Goal: Transaction & Acquisition: Purchase product/service

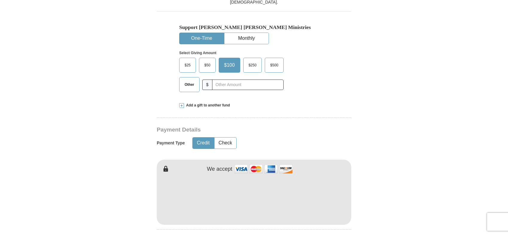
scroll to position [180, 0]
click at [185, 85] on span "Other" at bounding box center [190, 84] width 16 height 9
click at [0, 0] on input "Other" at bounding box center [0, 0] width 0 height 0
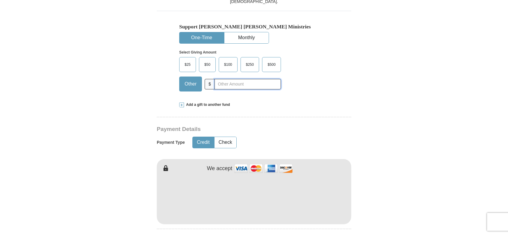
click at [225, 85] on input "text" at bounding box center [248, 84] width 66 height 10
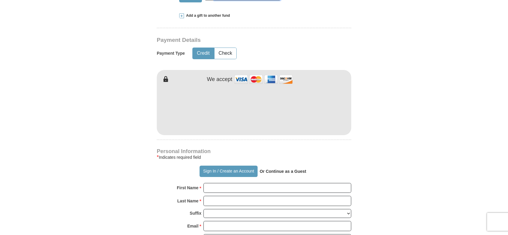
scroll to position [269, 0]
type input "175.00"
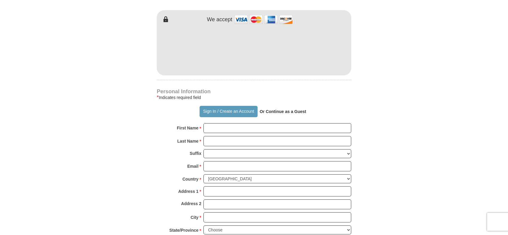
scroll to position [329, 0]
click at [234, 129] on input "First Name *" at bounding box center [278, 128] width 148 height 10
type input "Bill"
type input "Booth"
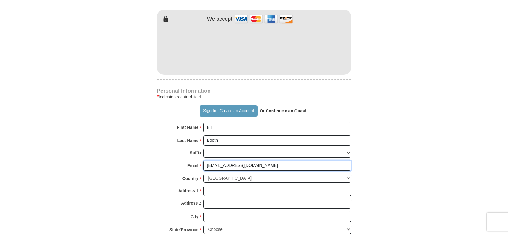
type input "[EMAIL_ADDRESS][DOMAIN_NAME]"
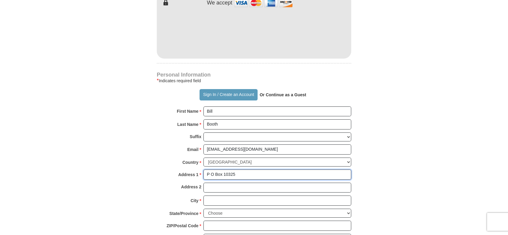
scroll to position [359, 0]
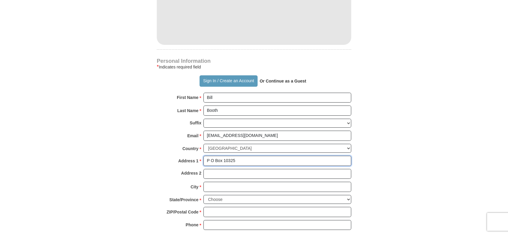
type input "P O Box 10325"
click at [236, 188] on input "City *" at bounding box center [278, 187] width 148 height 10
type input "[GEOGRAPHIC_DATA]"
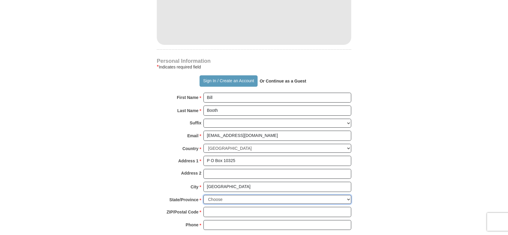
click at [235, 199] on select "Choose [US_STATE] [US_STATE] [US_STATE] [US_STATE] [US_STATE] Armed Forces Amer…" at bounding box center [278, 199] width 148 height 9
select select "OK"
click at [204, 195] on select "Choose [US_STATE] [US_STATE] [US_STATE] [US_STATE] [US_STATE] Armed Forces Amer…" at bounding box center [278, 199] width 148 height 9
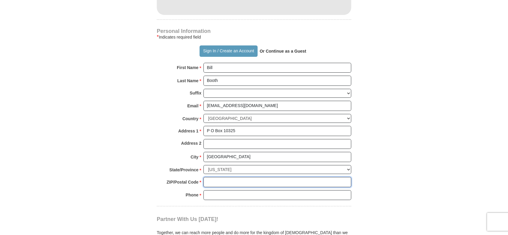
click at [222, 183] on input "ZIP/Postal Code *" at bounding box center [278, 182] width 148 height 10
type input "73140"
click at [234, 193] on input "Phone * *" at bounding box center [278, 195] width 148 height 10
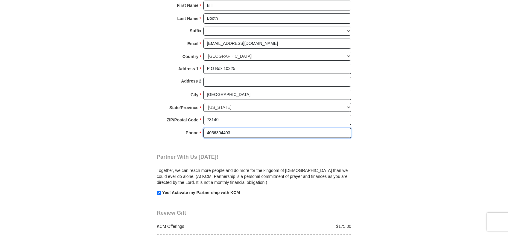
scroll to position [479, 0]
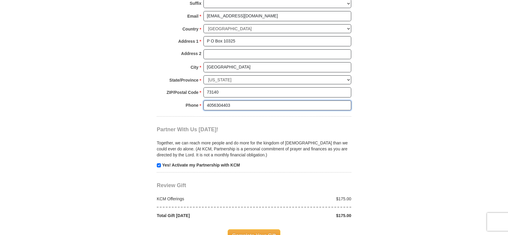
type input "4056304403"
click at [158, 165] on input "checkbox" at bounding box center [159, 165] width 4 height 4
checkbox input "false"
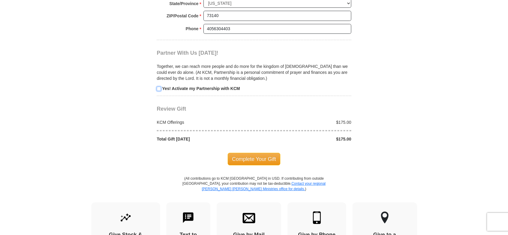
scroll to position [569, 0]
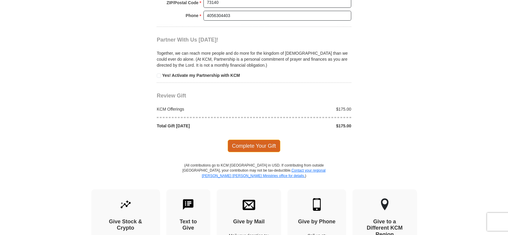
click at [250, 146] on span "Complete Your Gift" at bounding box center [254, 146] width 53 height 13
